Goal: Register for event/course

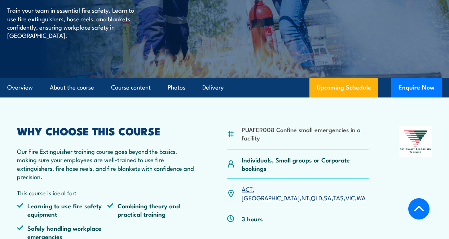
scroll to position [144, 0]
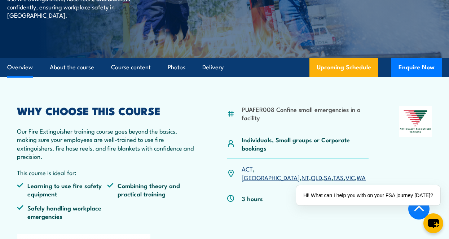
click at [345, 173] on link "VIC" at bounding box center [349, 177] width 9 height 9
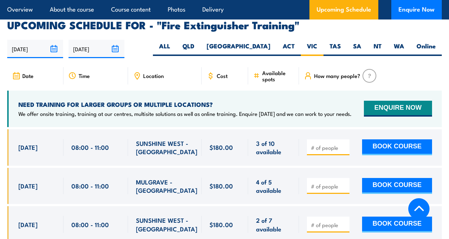
scroll to position [1214, 0]
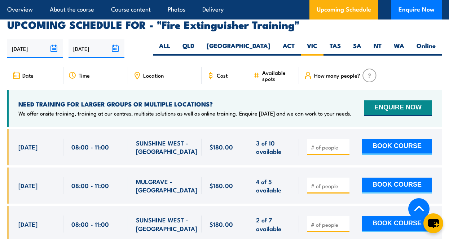
click at [217, 72] on span "Cost" at bounding box center [222, 75] width 11 height 6
click at [207, 71] on icon at bounding box center [211, 75] width 8 height 8
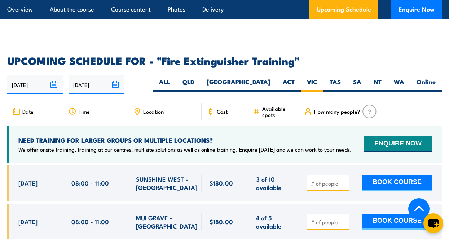
click at [77, 103] on div "Time" at bounding box center [95, 111] width 65 height 17
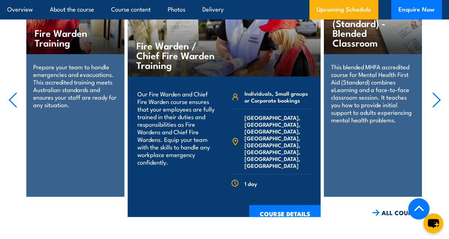
scroll to position [1791, 0]
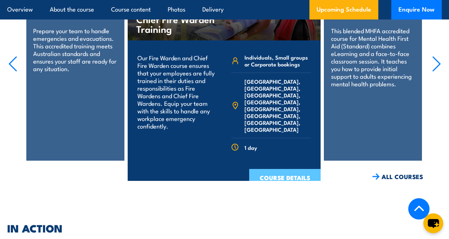
click at [273, 169] on link "COURSE DETAILS" at bounding box center [284, 178] width 71 height 19
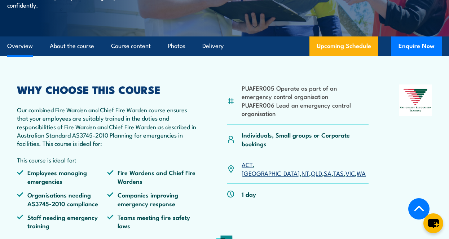
scroll to position [216, 0]
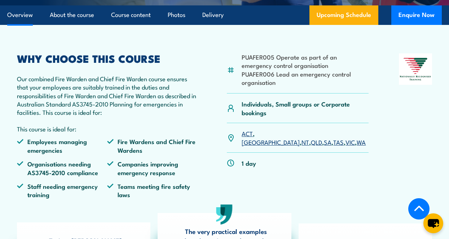
click at [345, 137] on link "VIC" at bounding box center [349, 141] width 9 height 9
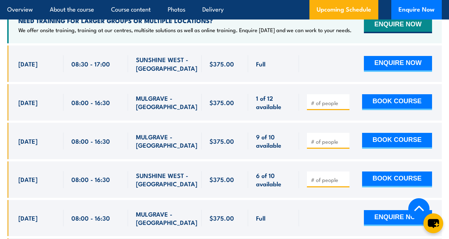
scroll to position [1362, 0]
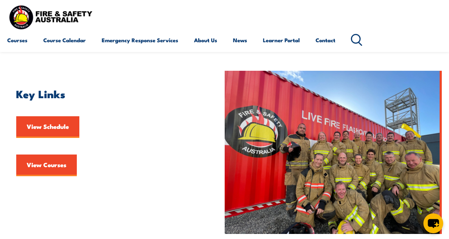
scroll to position [144, 0]
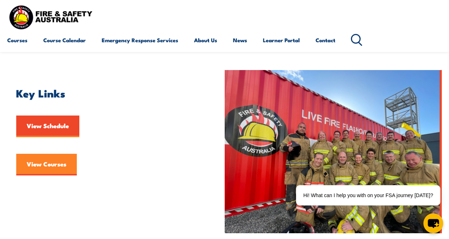
click at [36, 161] on link "View Courses" at bounding box center [46, 165] width 61 height 22
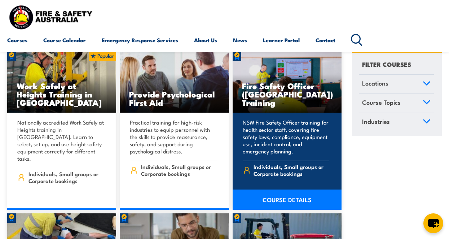
scroll to position [180, 0]
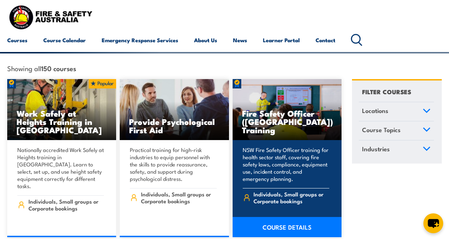
click at [270, 117] on h3 "Fire Safety Officer (NSW) Training" at bounding box center [287, 121] width 90 height 25
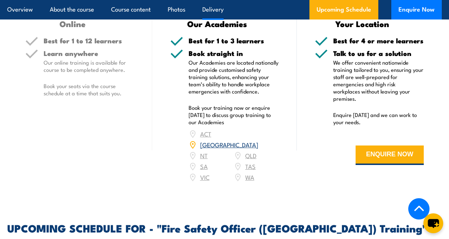
scroll to position [973, 0]
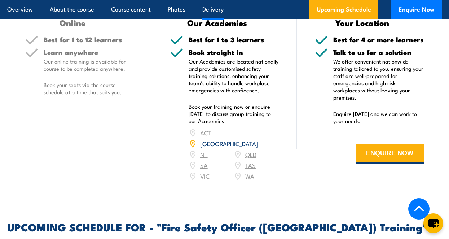
click at [208, 165] on div "ACT NSW NT QLD SA TAS VIC WA" at bounding box center [234, 154] width 90 height 54
click at [193, 162] on div "ACT NSW NT QLD SA TAS VIC WA" at bounding box center [234, 154] width 90 height 54
click at [203, 163] on div "ACT NSW NT QLD SA TAS VIC WA" at bounding box center [234, 154] width 90 height 54
click at [203, 162] on div "ACT NSW NT QLD SA TAS VIC WA" at bounding box center [234, 154] width 90 height 54
click at [204, 161] on div "ACT NSW NT QLD SA TAS VIC WA" at bounding box center [234, 154] width 90 height 54
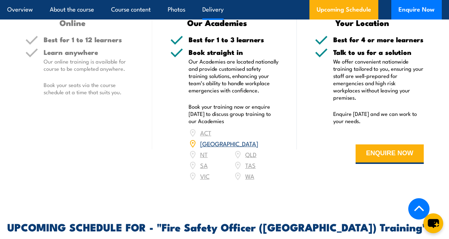
click at [205, 160] on div "ACT NSW NT QLD SA TAS VIC WA" at bounding box center [234, 154] width 90 height 54
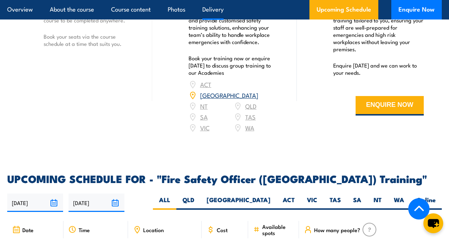
scroll to position [1045, 0]
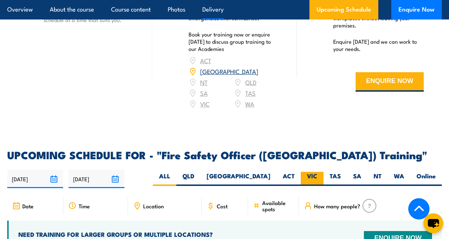
click at [314, 172] on label "VIC" at bounding box center [312, 179] width 23 height 14
click at [317, 172] on input "VIC" at bounding box center [319, 174] width 5 height 5
radio input "true"
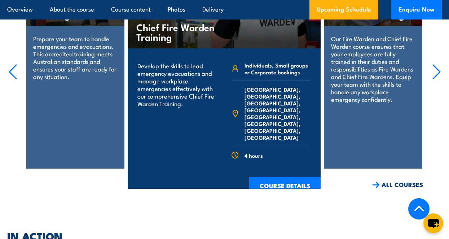
scroll to position [1473, 0]
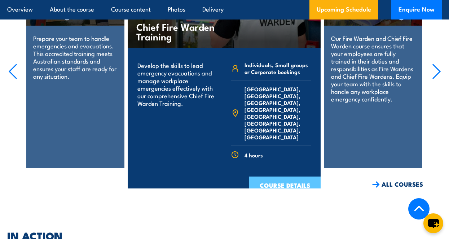
click at [264, 176] on link "COURSE DETAILS" at bounding box center [284, 185] width 71 height 19
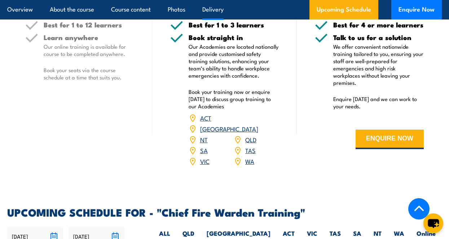
scroll to position [1154, 0]
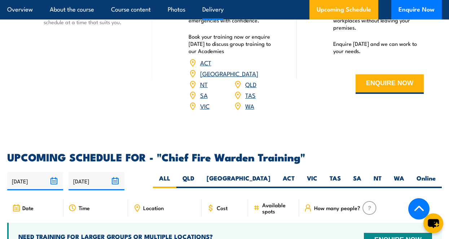
click at [220, 204] on span "Cost" at bounding box center [222, 207] width 11 height 6
click at [211, 204] on icon at bounding box center [211, 208] width 8 height 8
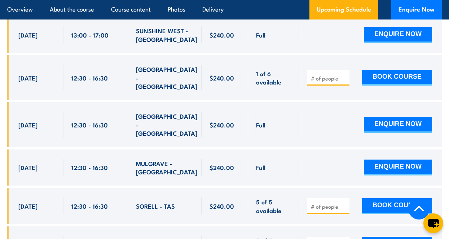
scroll to position [1514, 0]
